Goal: Task Accomplishment & Management: Manage account settings

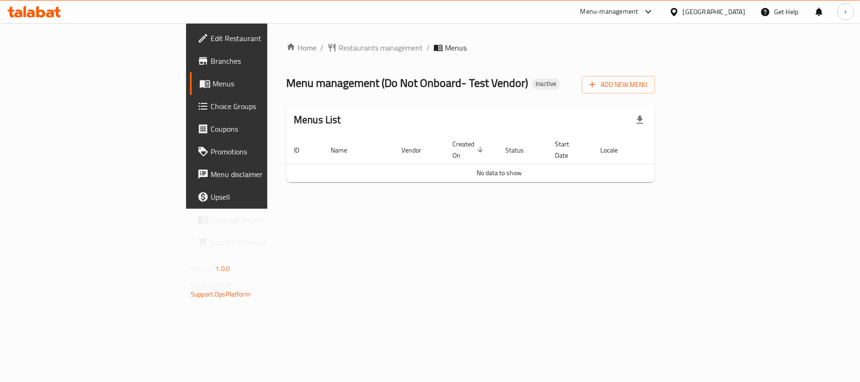
click at [44, 13] on icon at bounding box center [40, 11] width 9 height 11
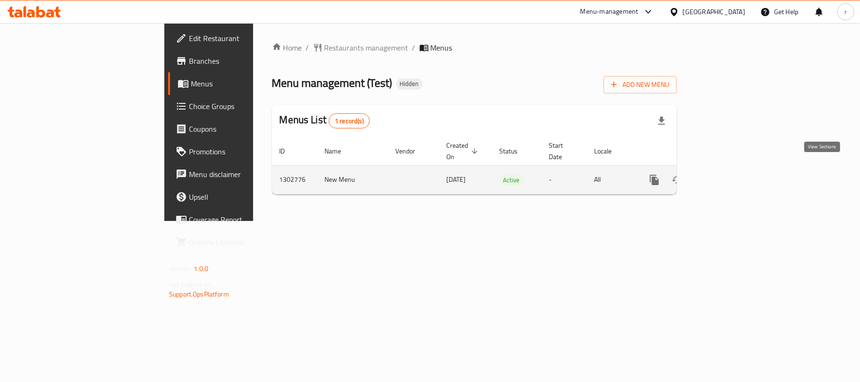
click at [728, 174] on icon "enhanced table" at bounding box center [722, 179] width 11 height 11
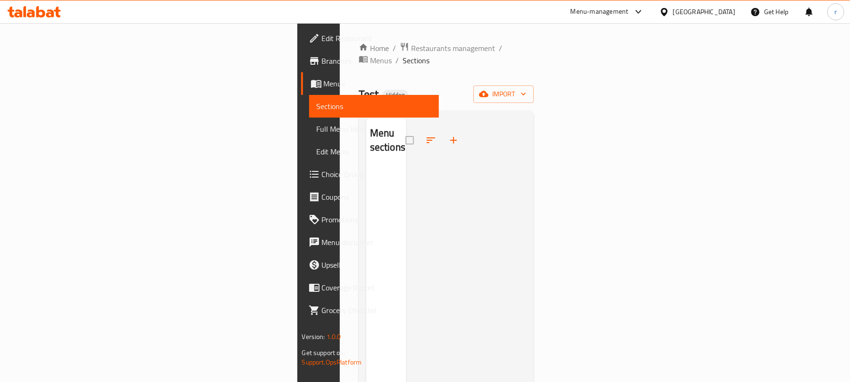
click at [42, 12] on icon at bounding box center [40, 11] width 9 height 11
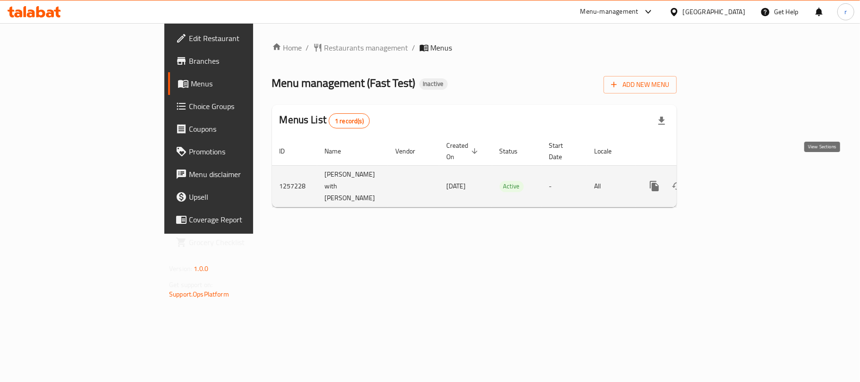
click at [728, 180] on icon "enhanced table" at bounding box center [722, 185] width 11 height 11
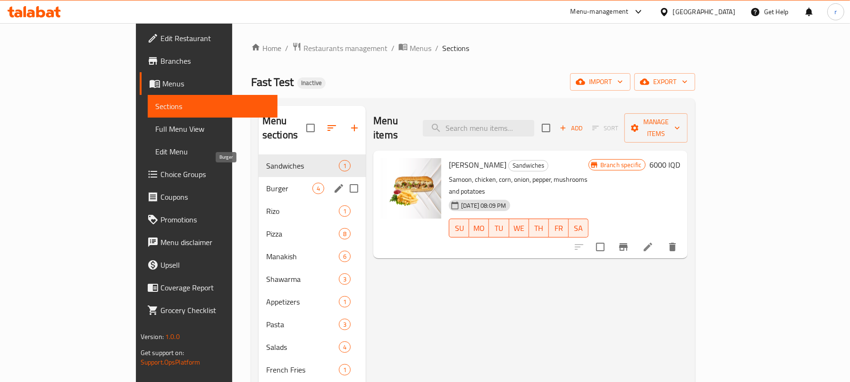
click at [266, 183] on span "Burger" at bounding box center [289, 188] width 46 height 11
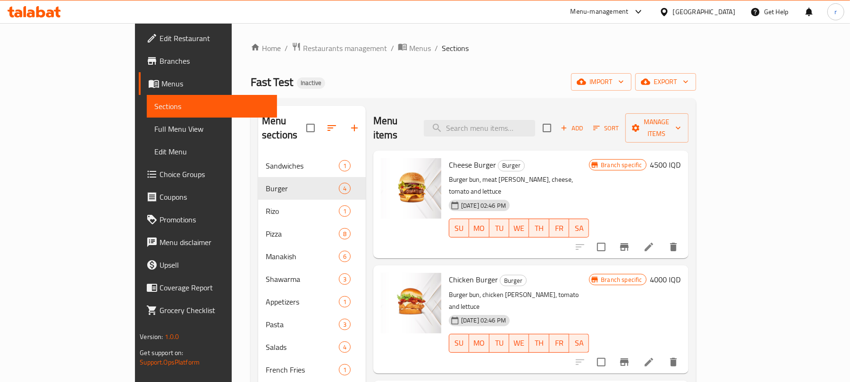
click at [160, 67] on span "Branches" at bounding box center [215, 60] width 110 height 11
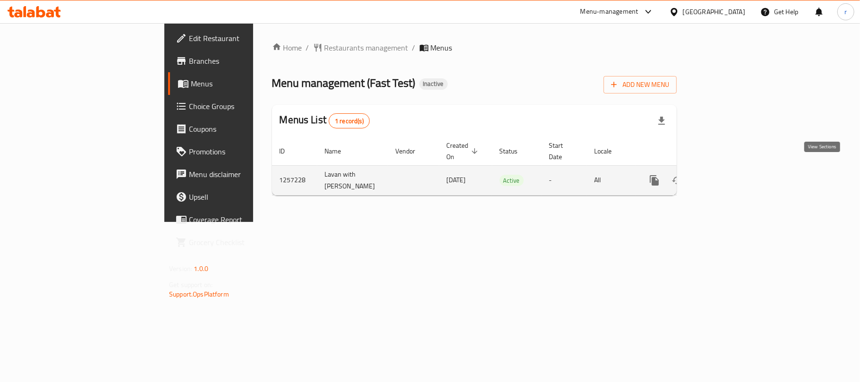
click at [728, 175] on icon "enhanced table" at bounding box center [722, 180] width 11 height 11
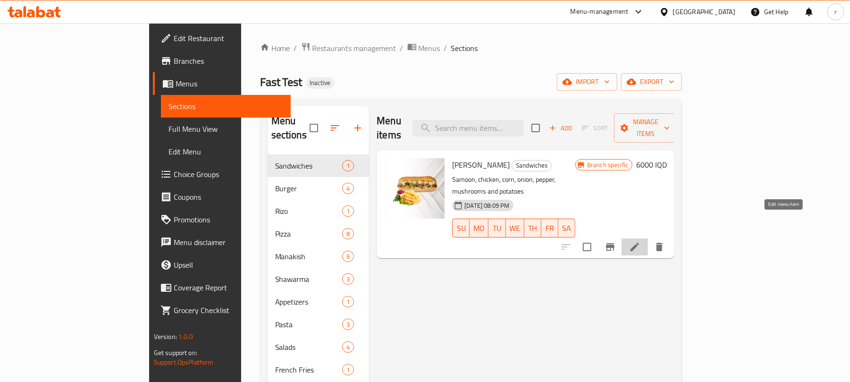
click at [641, 241] on icon at bounding box center [634, 246] width 11 height 11
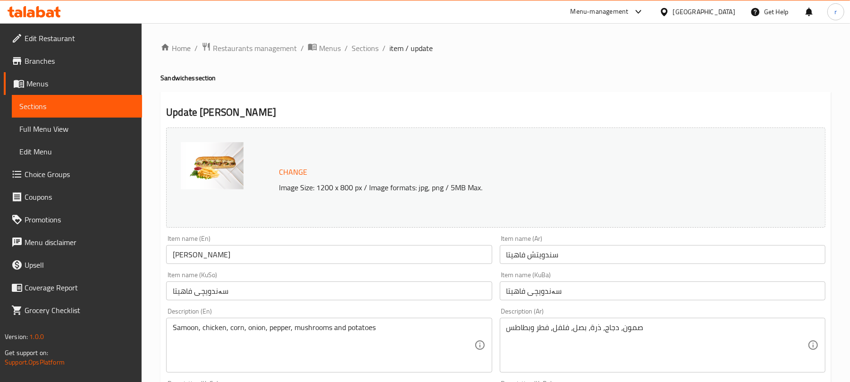
click at [51, 11] on icon at bounding box center [50, 13] width 8 height 8
